Goal: Information Seeking & Learning: Learn about a topic

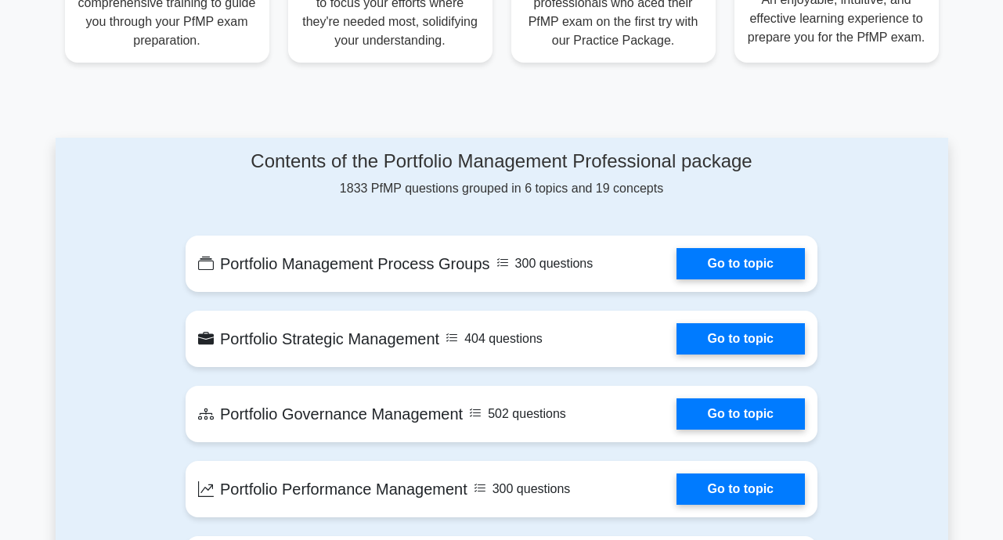
scroll to position [626, 0]
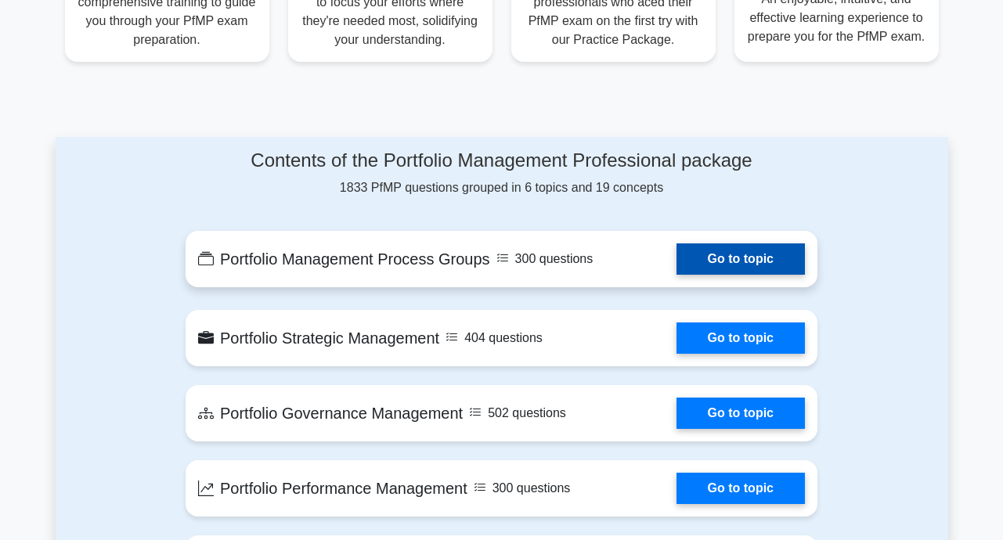
click at [676, 248] on link "Go to topic" at bounding box center [740, 258] width 128 height 31
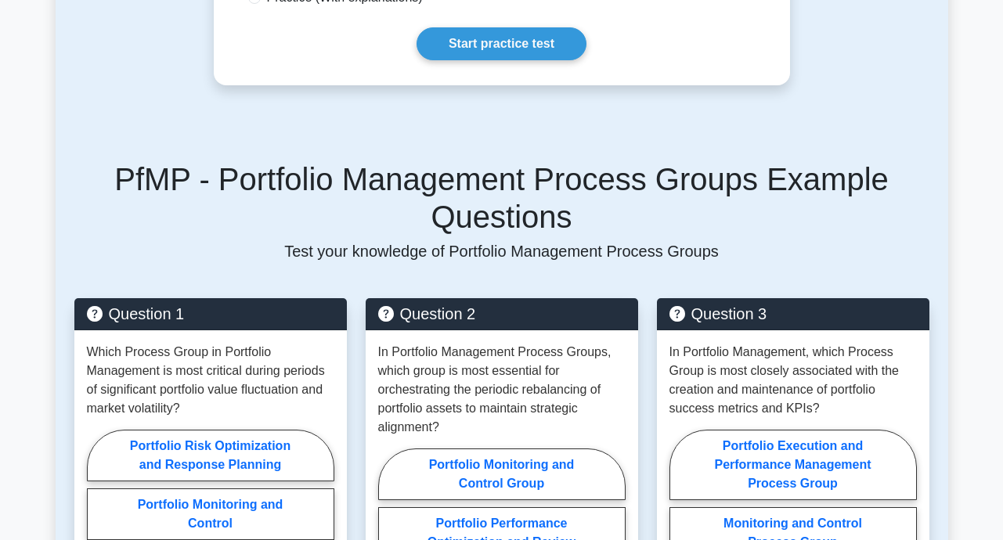
scroll to position [626, 0]
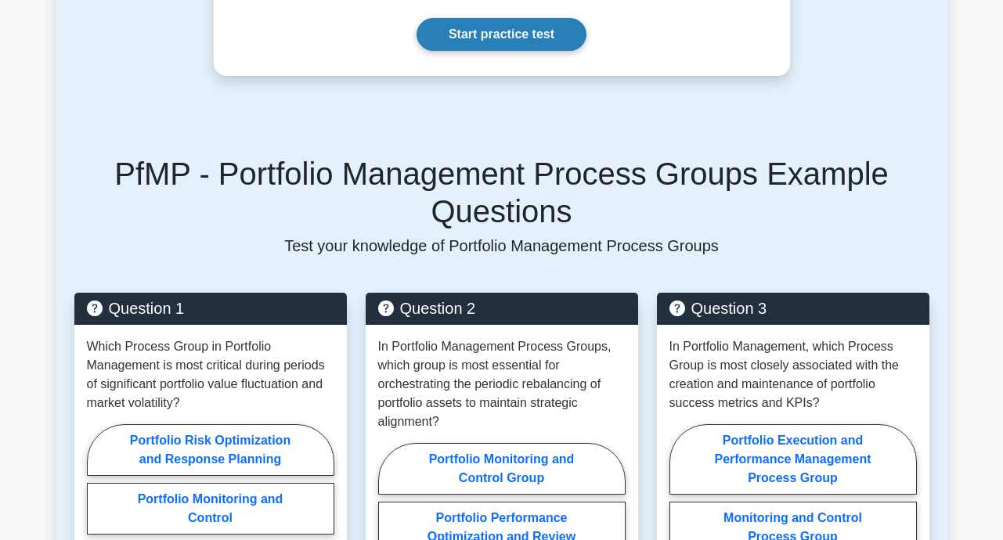
click at [509, 51] on link "Start practice test" at bounding box center [502, 34] width 170 height 33
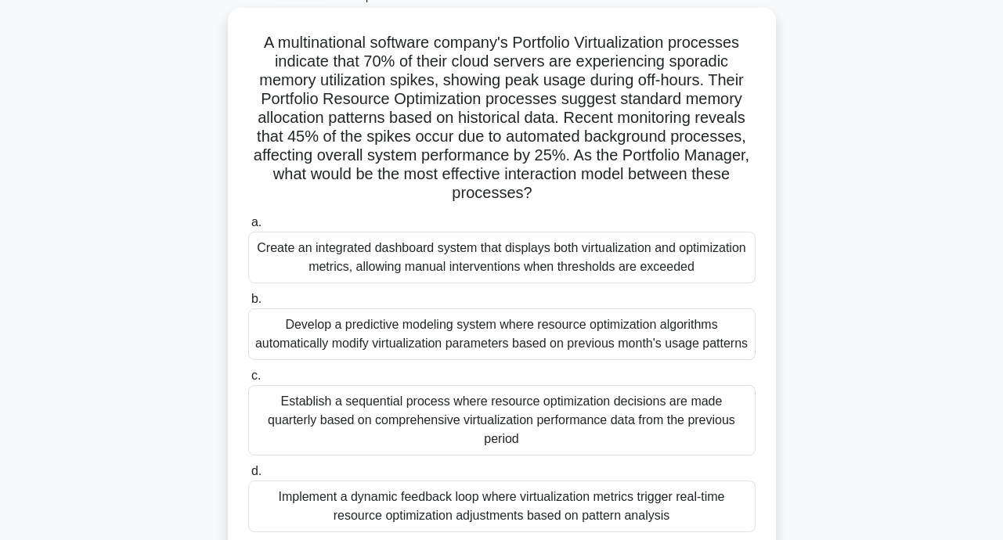
scroll to position [70, 0]
